Goal: Task Accomplishment & Management: Manage account settings

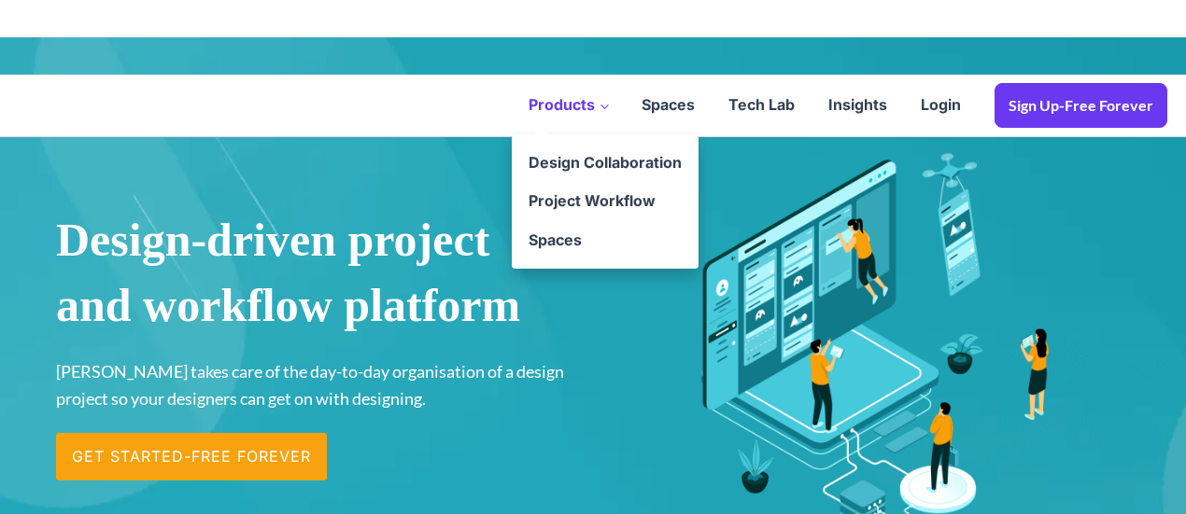
click at [583, 110] on link "Products" at bounding box center [568, 106] width 113 height 58
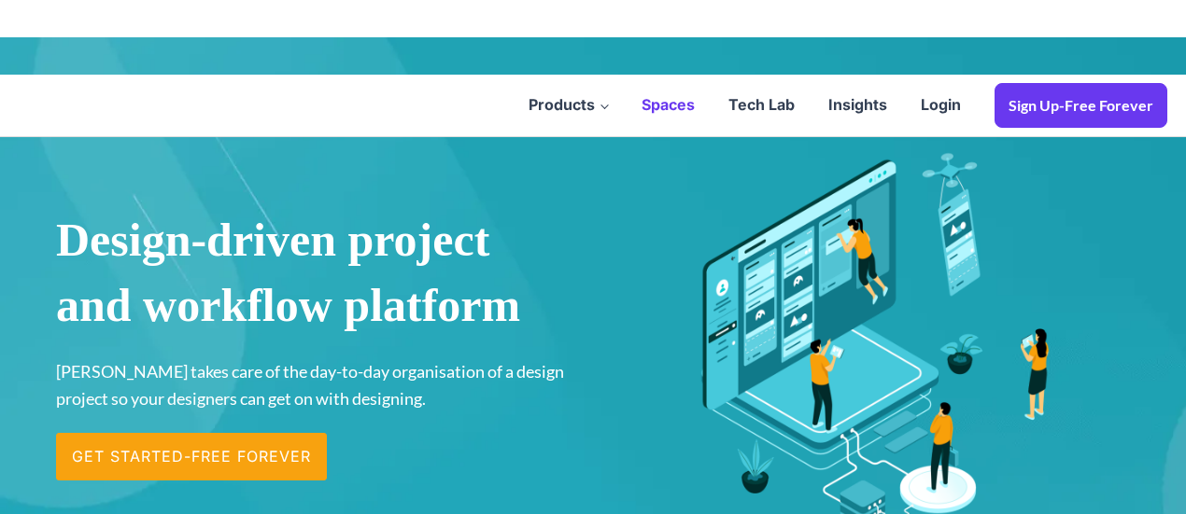
click at [674, 104] on link "Spaces" at bounding box center [668, 106] width 87 height 58
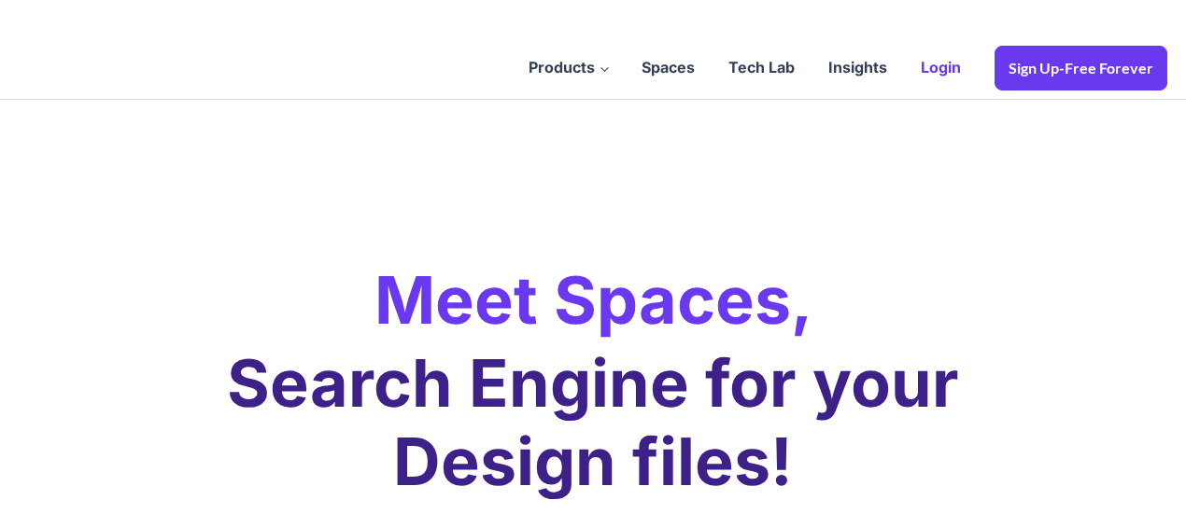
click at [950, 65] on link "Login" at bounding box center [941, 68] width 74 height 58
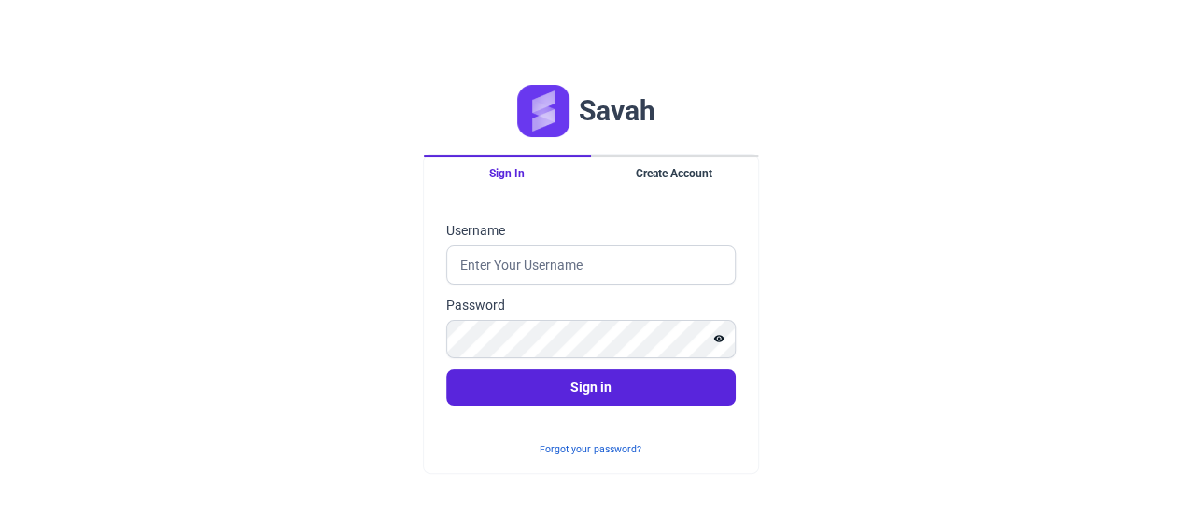
click at [853, 330] on div "Savah Sign In Create Account Sign in Username Password Sign in Forgot your pass…" at bounding box center [590, 294] width 1181 height 514
click at [674, 157] on button "Create Account" at bounding box center [674, 172] width 167 height 35
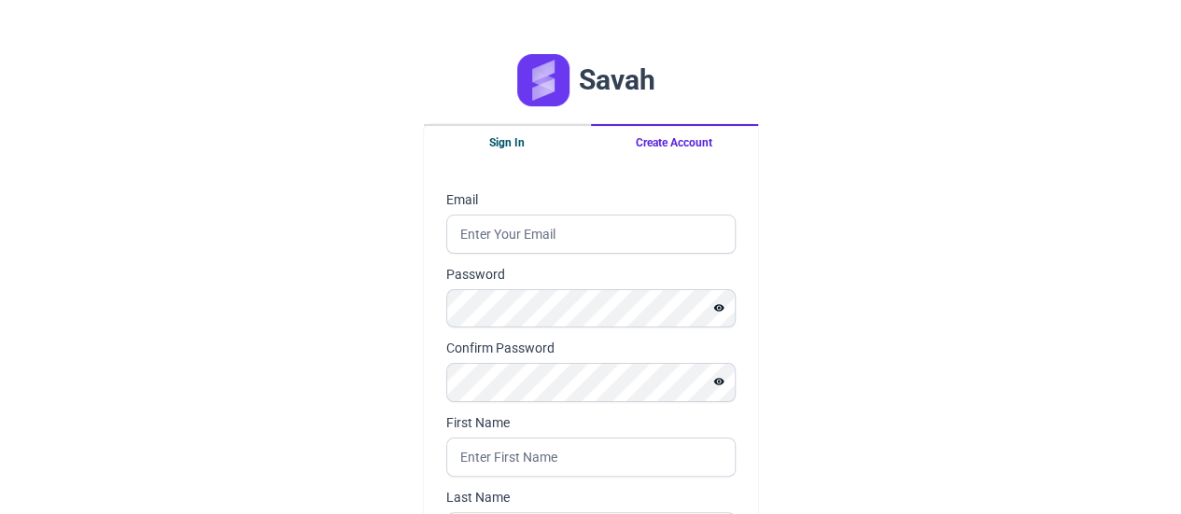
click at [493, 130] on button "Sign In" at bounding box center [507, 141] width 167 height 35
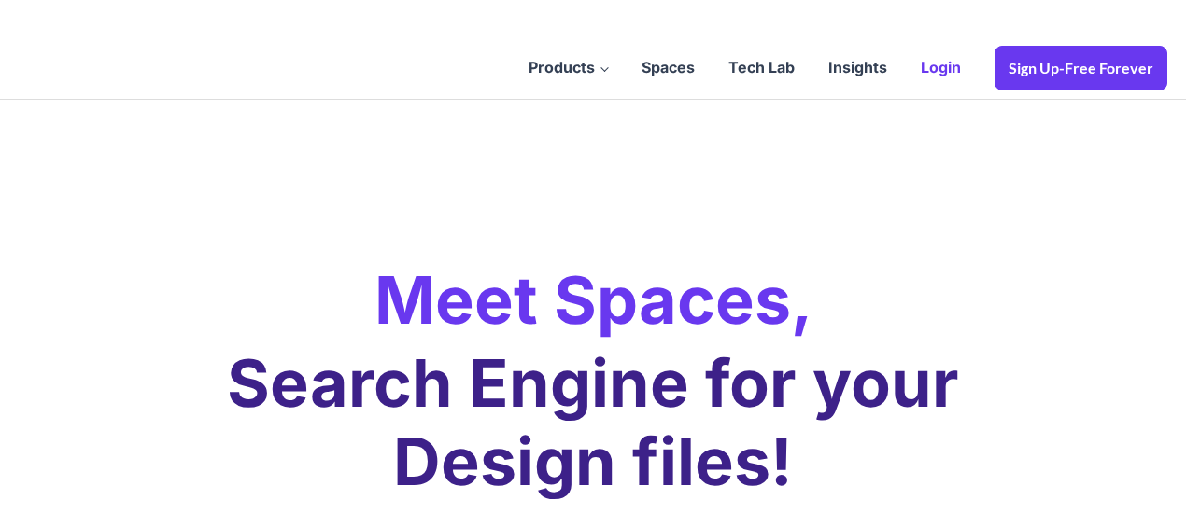
click at [954, 67] on link "Login" at bounding box center [941, 68] width 74 height 58
